Goal: Information Seeking & Learning: Learn about a topic

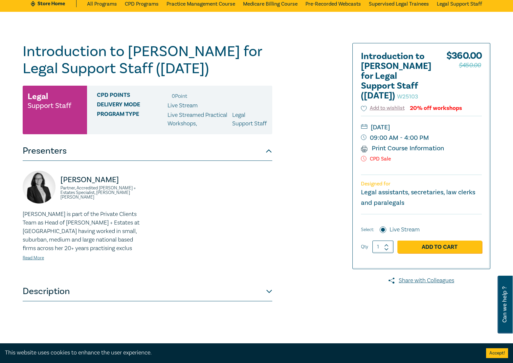
scroll to position [164, 0]
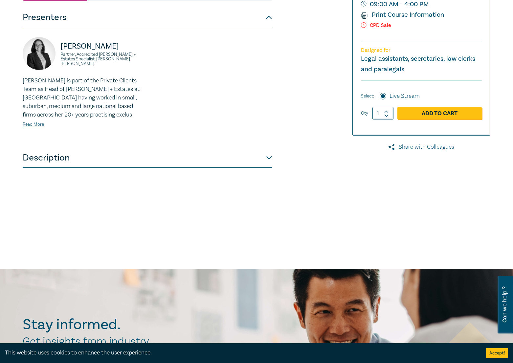
click at [32, 160] on button "Description" at bounding box center [148, 158] width 250 height 20
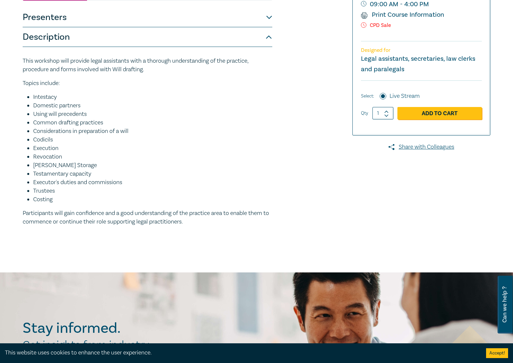
drag, startPoint x: 33, startPoint y: 106, endPoint x: 80, endPoint y: 207, distance: 111.2
click at [80, 204] on ul "Intestacy Domestic partners Using will precedents Common drafting practices Con…" at bounding box center [148, 148] width 250 height 111
drag, startPoint x: 80, startPoint y: 207, endPoint x: 61, endPoint y: 108, distance: 100.6
click at [61, 101] on li "Intestacy" at bounding box center [152, 97] width 239 height 9
drag, startPoint x: 44, startPoint y: 193, endPoint x: 139, endPoint y: 191, distance: 95.6
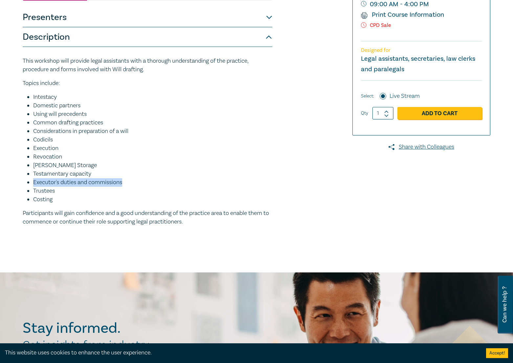
click at [140, 187] on li "Executor's duties and commissions" at bounding box center [152, 182] width 239 height 9
click at [70, 168] on ul "Intestacy Domestic partners Using will precedents Common drafting practices Con…" at bounding box center [148, 148] width 250 height 111
drag, startPoint x: 35, startPoint y: 117, endPoint x: 71, endPoint y: 117, distance: 35.8
click at [71, 110] on li "Domestic partners" at bounding box center [152, 105] width 239 height 9
drag, startPoint x: 71, startPoint y: 117, endPoint x: 48, endPoint y: 104, distance: 26.1
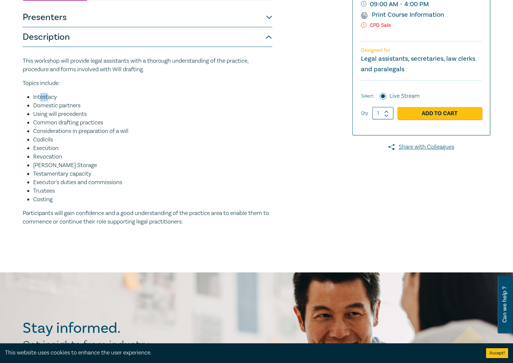
click at [48, 101] on li "Intestacy" at bounding box center [152, 97] width 239 height 9
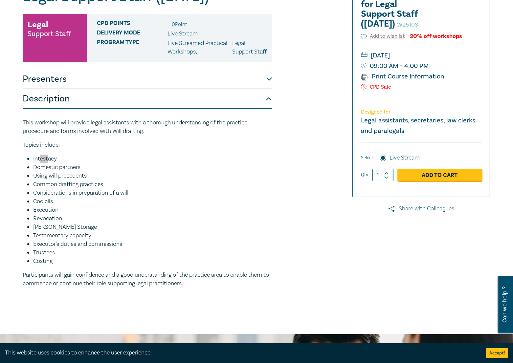
scroll to position [0, 0]
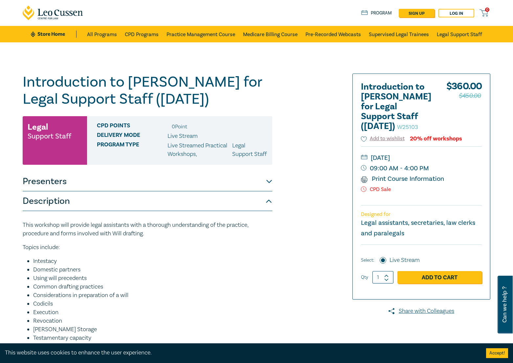
click at [306, 77] on div "Introduction to [PERSON_NAME] for Legal Support Staff ([DATE]) W25103 Legal Sup…" at bounding box center [177, 240] width 317 height 332
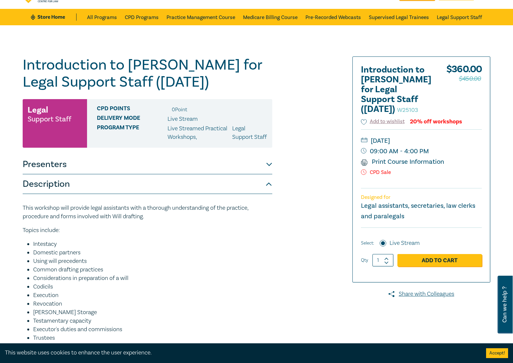
scroll to position [99, 0]
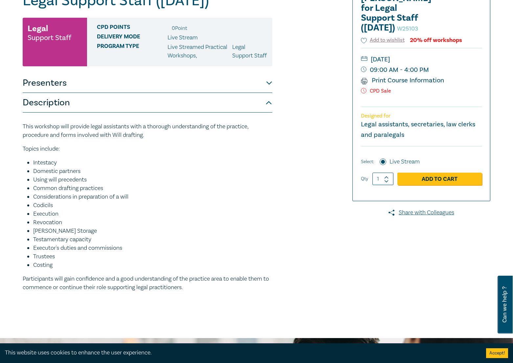
click at [131, 244] on li "Testamentary capacity" at bounding box center [152, 239] width 239 height 9
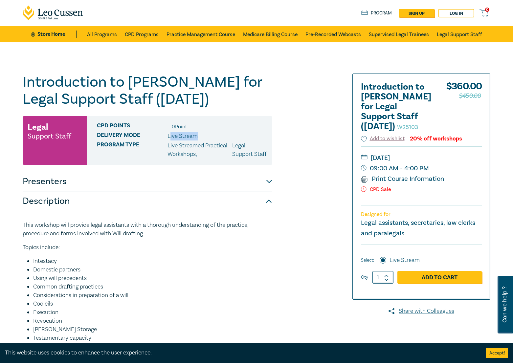
drag, startPoint x: 200, startPoint y: 135, endPoint x: 204, endPoint y: 135, distance: 3.7
click at [204, 135] on div "Delivery Mode Live Stream" at bounding box center [182, 136] width 170 height 9
drag, startPoint x: 204, startPoint y: 135, endPoint x: 187, endPoint y: 148, distance: 21.1
click at [187, 148] on p "Live Streamed Practical Workshops ," at bounding box center [199, 150] width 65 height 17
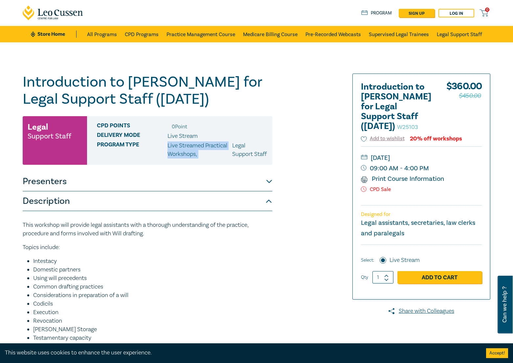
click at [187, 148] on p "Live Streamed Practical Workshops ," at bounding box center [199, 150] width 65 height 17
drag, startPoint x: 187, startPoint y: 148, endPoint x: 209, endPoint y: 156, distance: 23.8
click at [188, 152] on p "Live Streamed Practical Workshops ," at bounding box center [199, 150] width 65 height 17
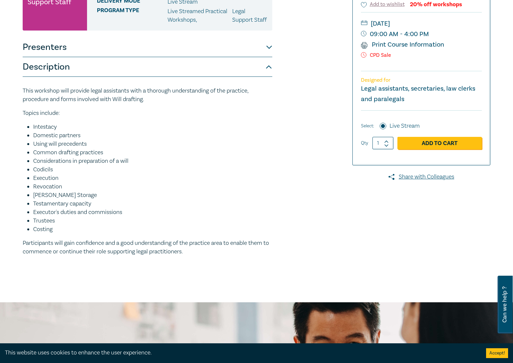
scroll to position [139, 0]
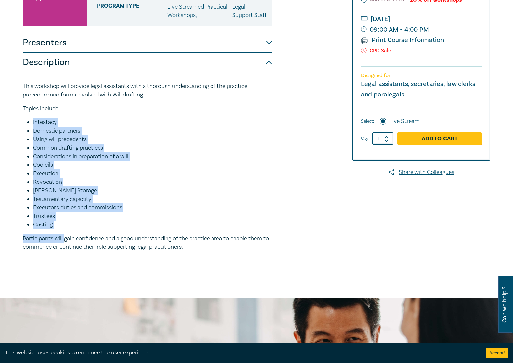
drag, startPoint x: 65, startPoint y: 239, endPoint x: 31, endPoint y: 127, distance: 117.0
click at [31, 127] on div "This workshop will provide legal assistants with a thorough understanding of th…" at bounding box center [148, 166] width 250 height 169
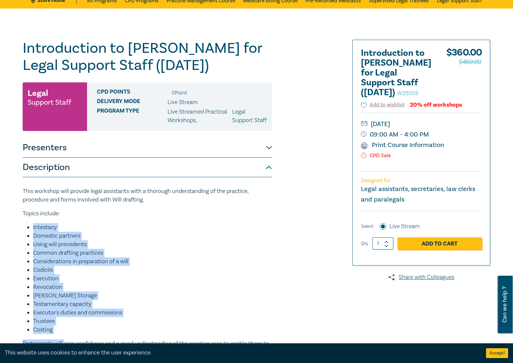
scroll to position [66, 0]
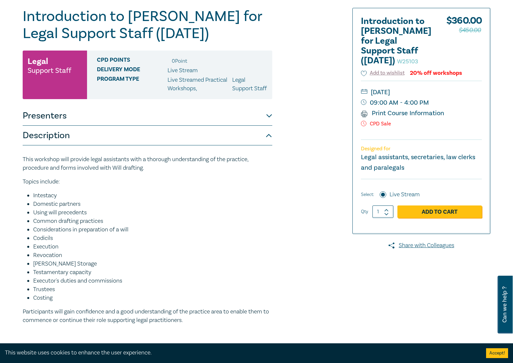
click at [64, 169] on p "This workshop will provide legal assistants with a thorough understanding of th…" at bounding box center [148, 163] width 250 height 17
drag, startPoint x: 62, startPoint y: 18, endPoint x: 100, endPoint y: 19, distance: 38.1
click at [95, 19] on h1 "Introduction to [PERSON_NAME] for Legal Support Staff ([DATE]) W25103" at bounding box center [148, 25] width 250 height 34
click at [375, 35] on h2 "Introduction to [PERSON_NAME] for Legal Support Staff ([DATE]) W25103" at bounding box center [397, 40] width 72 height 49
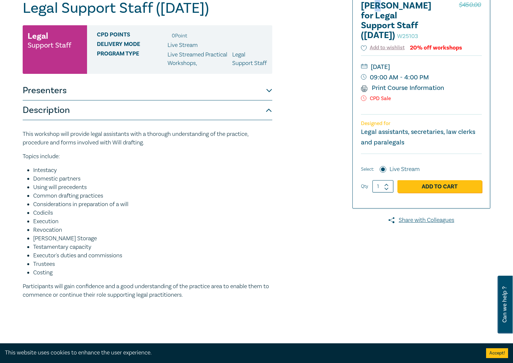
scroll to position [131, 0]
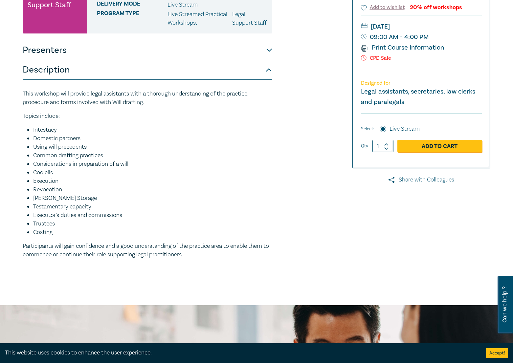
drag, startPoint x: 174, startPoint y: 223, endPoint x: 164, endPoint y: 222, distance: 10.6
click at [173, 220] on li "Executor's duties and commissions" at bounding box center [152, 215] width 239 height 9
drag, startPoint x: 40, startPoint y: 241, endPoint x: 46, endPoint y: 247, distance: 8.4
click at [44, 246] on div "This workshop will provide legal assistants with a thorough understanding of th…" at bounding box center [148, 174] width 250 height 169
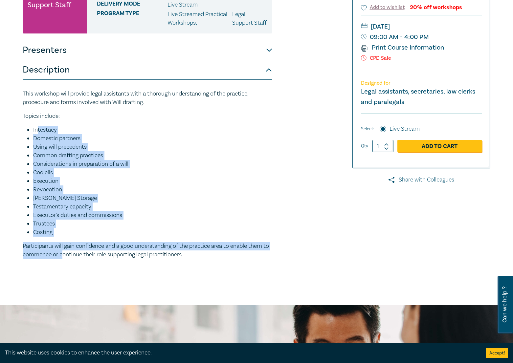
drag, startPoint x: 55, startPoint y: 170, endPoint x: 68, endPoint y: 261, distance: 91.9
click at [69, 259] on div "This workshop will provide legal assistants with a thorough understanding of th…" at bounding box center [148, 174] width 250 height 169
drag, startPoint x: 68, startPoint y: 260, endPoint x: 44, endPoint y: 190, distance: 74.0
click at [43, 186] on li "Execution" at bounding box center [152, 181] width 239 height 9
click at [247, 186] on li "Execution" at bounding box center [152, 181] width 239 height 9
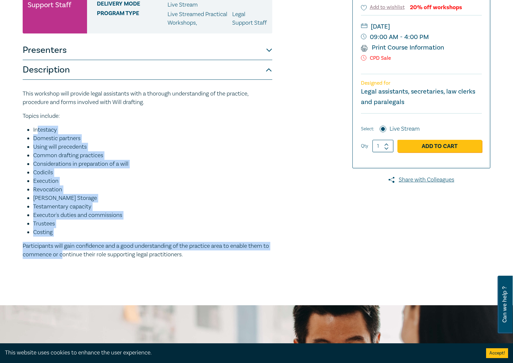
click at [236, 177] on li "Codicils" at bounding box center [152, 172] width 239 height 9
click at [91, 143] on li "Domestic partners" at bounding box center [152, 138] width 239 height 9
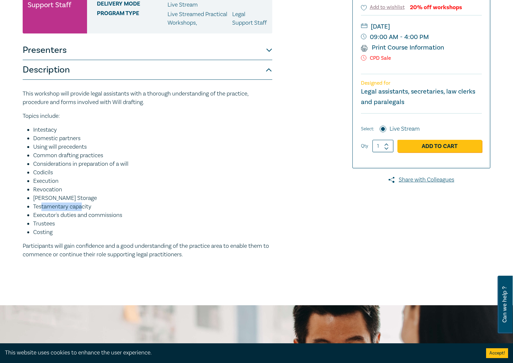
drag, startPoint x: 40, startPoint y: 215, endPoint x: 82, endPoint y: 217, distance: 42.1
click at [82, 211] on li "Testamentary capacity" at bounding box center [152, 207] width 239 height 9
drag, startPoint x: 82, startPoint y: 217, endPoint x: 77, endPoint y: 216, distance: 5.3
click at [82, 211] on li "Testamentary capacity" at bounding box center [152, 207] width 239 height 9
drag, startPoint x: 112, startPoint y: 174, endPoint x: 52, endPoint y: 172, distance: 59.5
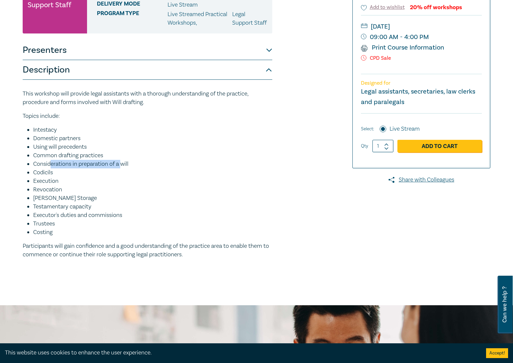
click at [52, 168] on li "Considerations in preparation of a will" at bounding box center [152, 164] width 239 height 9
drag, startPoint x: 52, startPoint y: 172, endPoint x: 46, endPoint y: 179, distance: 9.5
click at [46, 177] on li "Codicils" at bounding box center [152, 172] width 239 height 9
drag, startPoint x: 34, startPoint y: 188, endPoint x: 74, endPoint y: 195, distance: 39.7
click at [74, 195] on ul "Intestacy Domestic partners Using will precedents Common drafting practices Con…" at bounding box center [148, 181] width 250 height 111
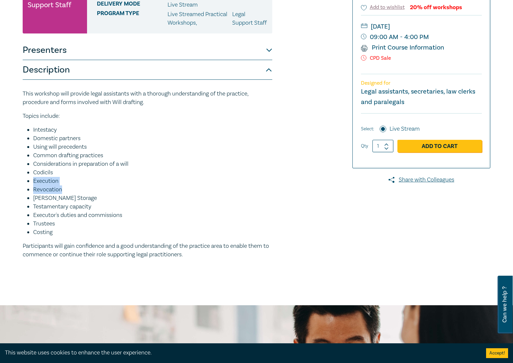
drag, startPoint x: 74, startPoint y: 195, endPoint x: 53, endPoint y: 187, distance: 22.2
click at [53, 186] on li "Execution" at bounding box center [152, 181] width 239 height 9
click at [88, 186] on li "Execution" at bounding box center [152, 181] width 239 height 9
drag, startPoint x: 124, startPoint y: 227, endPoint x: 37, endPoint y: 214, distance: 87.6
click at [37, 214] on ul "Intestacy Domestic partners Using will precedents Common drafting practices Con…" at bounding box center [148, 181] width 250 height 111
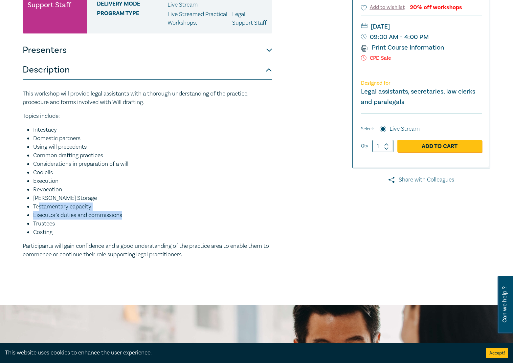
drag, startPoint x: 38, startPoint y: 214, endPoint x: 52, endPoint y: 222, distance: 16.5
click at [48, 220] on li "Executor's duties and commissions" at bounding box center [152, 215] width 239 height 9
click at [110, 220] on li "Executor's duties and commissions" at bounding box center [152, 215] width 239 height 9
click at [114, 220] on li "Executor's duties and commissions" at bounding box center [152, 215] width 239 height 9
click at [115, 220] on li "Executor's duties and commissions" at bounding box center [152, 215] width 239 height 9
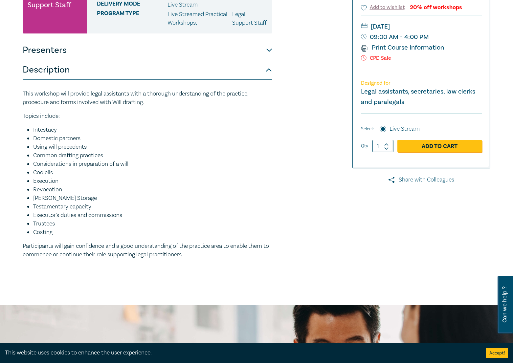
drag, startPoint x: 197, startPoint y: 178, endPoint x: 196, endPoint y: 167, distance: 11.5
click at [196, 172] on ul "Intestacy Domestic partners Using will precedents Common drafting practices Con…" at bounding box center [148, 181] width 250 height 111
